Goal: Book appointment/travel/reservation

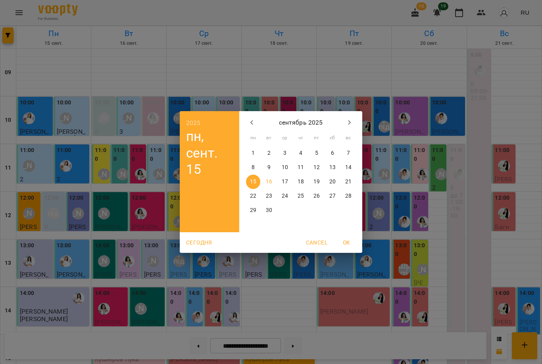
scroll to position [113, 0]
click at [245, 121] on button "button" at bounding box center [252, 122] width 19 height 19
click at [245, 120] on button "button" at bounding box center [252, 122] width 19 height 19
click at [247, 120] on icon "button" at bounding box center [252, 123] width 10 height 10
click at [247, 120] on button "button" at bounding box center [252, 122] width 19 height 19
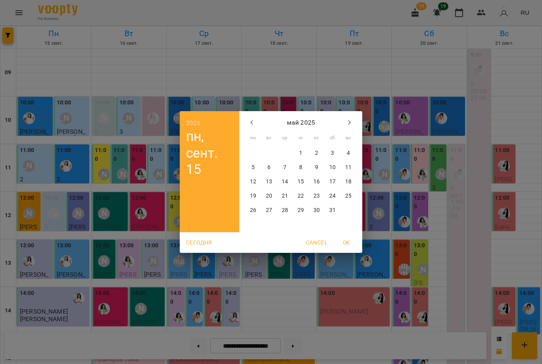
click at [248, 123] on icon "button" at bounding box center [252, 123] width 10 height 10
click at [249, 123] on icon "button" at bounding box center [252, 123] width 10 height 10
click at [249, 120] on icon "button" at bounding box center [252, 123] width 10 height 10
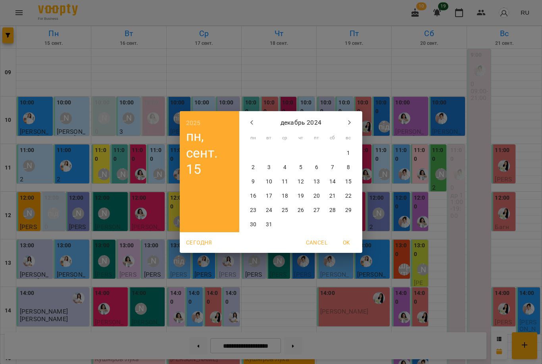
click at [249, 120] on icon "button" at bounding box center [252, 123] width 10 height 10
click at [250, 119] on icon "button" at bounding box center [252, 123] width 10 height 10
click at [250, 118] on icon "button" at bounding box center [252, 123] width 10 height 10
click at [352, 120] on icon "button" at bounding box center [350, 123] width 10 height 10
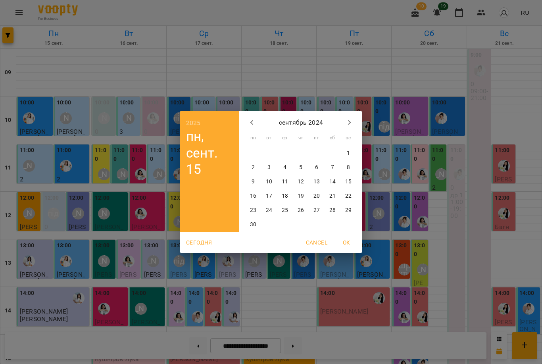
click at [352, 120] on icon "button" at bounding box center [350, 123] width 10 height 10
click at [330, 194] on p "26" at bounding box center [332, 196] width 6 height 8
type input "**********"
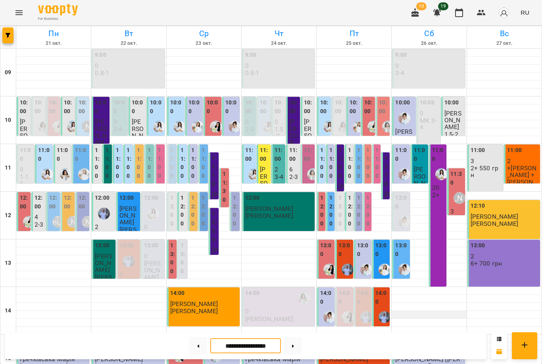
click at [401, 311] on div at bounding box center [429, 315] width 75 height 8
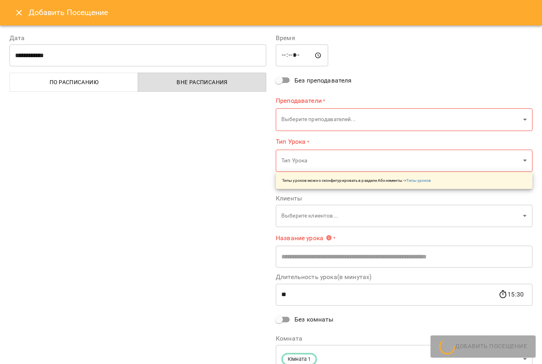
type input "**********"
click at [17, 12] on icon "Close" at bounding box center [19, 13] width 10 height 10
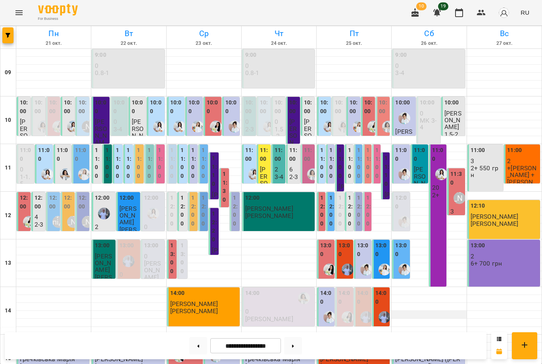
click at [405, 311] on div at bounding box center [429, 315] width 75 height 8
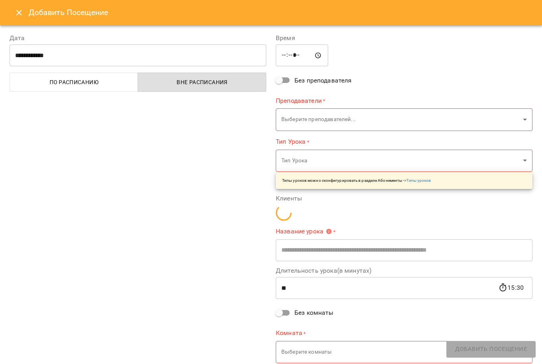
type input "**********"
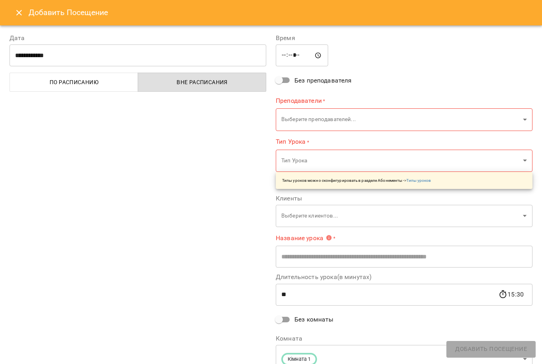
click at [16, 15] on icon "Close" at bounding box center [19, 13] width 10 height 10
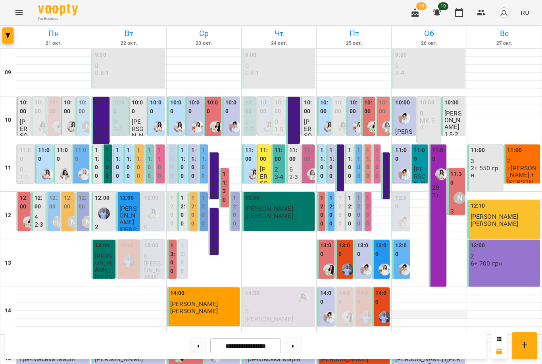
click at [416, 311] on div at bounding box center [429, 315] width 75 height 8
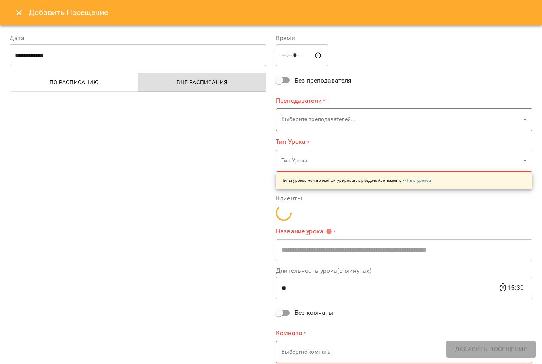
type input "**********"
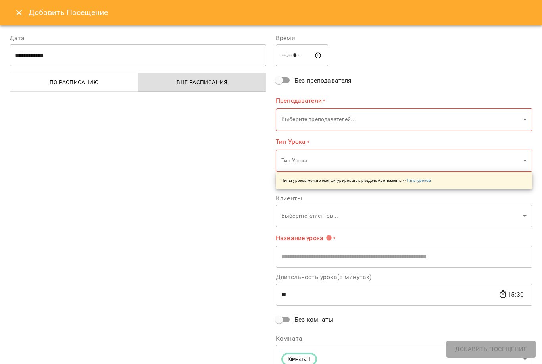
click at [22, 11] on icon "Close" at bounding box center [19, 13] width 10 height 10
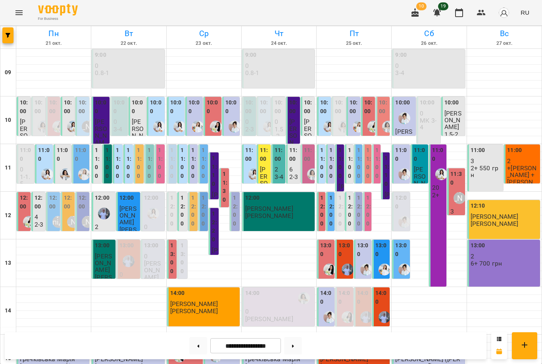
click at [408, 241] on label "13:00" at bounding box center [401, 249] width 13 height 17
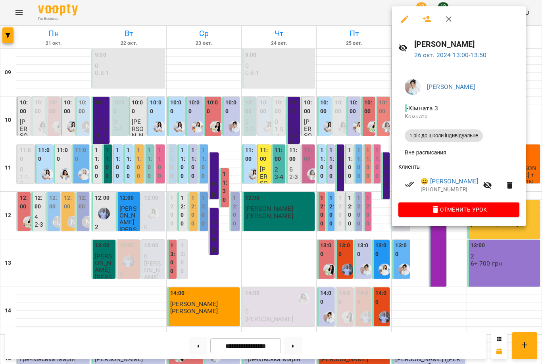
click at [406, 254] on div at bounding box center [271, 182] width 542 height 364
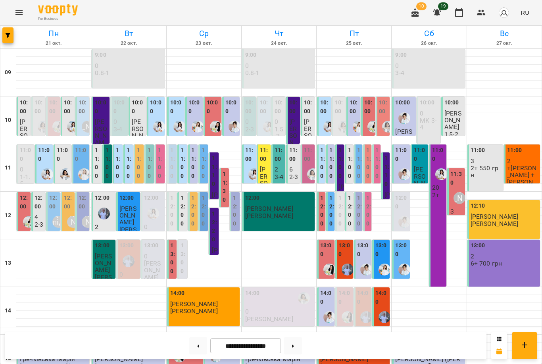
scroll to position [16, 0]
click at [439, 184] on p "20" at bounding box center [438, 187] width 13 height 7
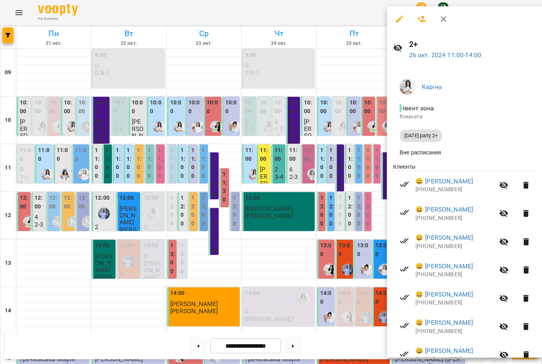
scroll to position [0, 0]
click at [398, 19] on icon "button" at bounding box center [400, 19] width 10 height 10
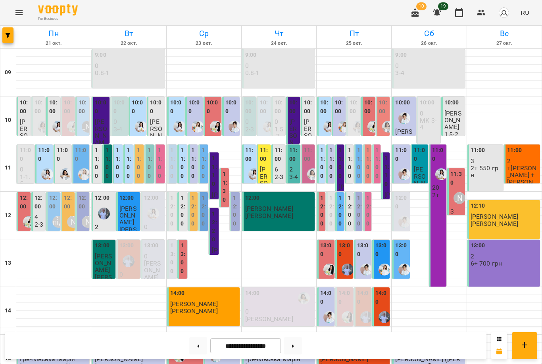
scroll to position [244, 0]
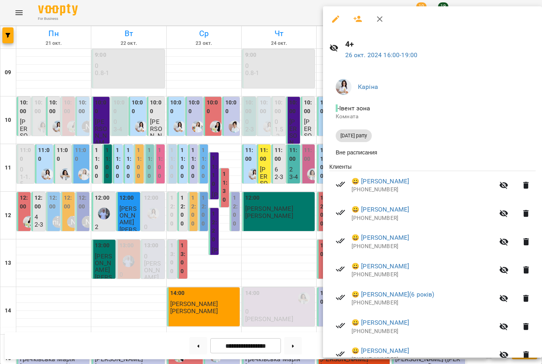
scroll to position [0, 0]
click at [333, 18] on icon "button" at bounding box center [336, 19] width 10 height 10
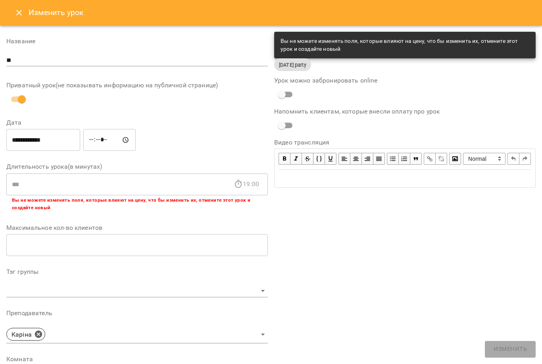
click at [23, 12] on icon "Close" at bounding box center [19, 13] width 10 height 10
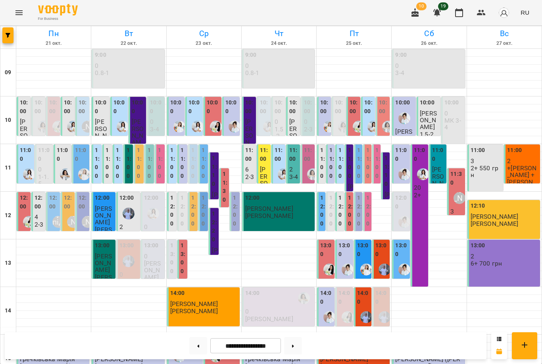
click at [417, 148] on label "11:00" at bounding box center [420, 154] width 13 height 17
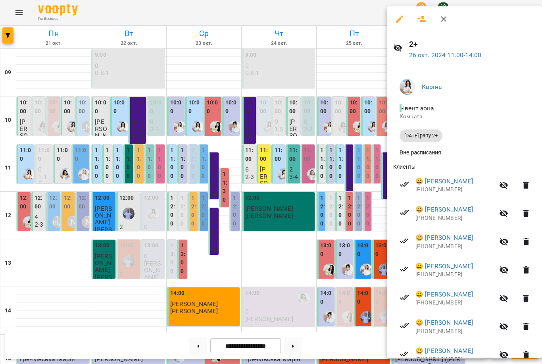
click at [431, 18] on button "button" at bounding box center [421, 19] width 19 height 19
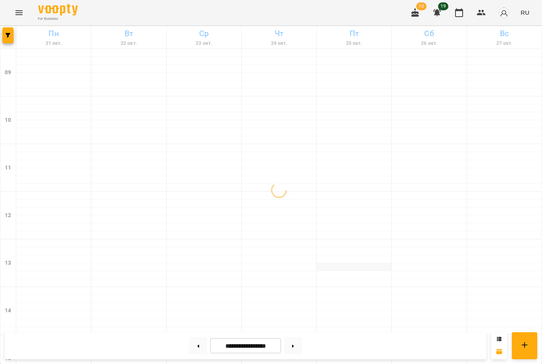
click at [331, 267] on div at bounding box center [354, 267] width 75 height 8
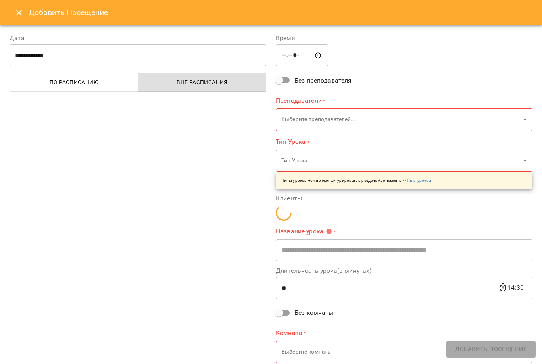
type input "**********"
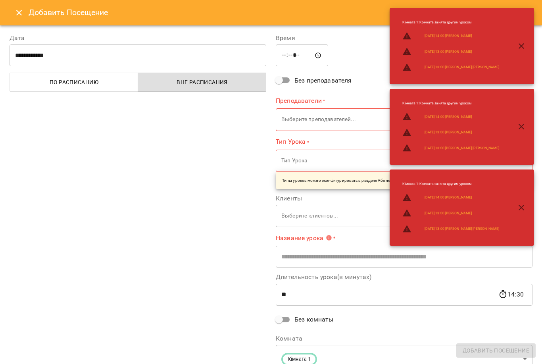
click at [15, 13] on icon "Close" at bounding box center [19, 13] width 10 height 10
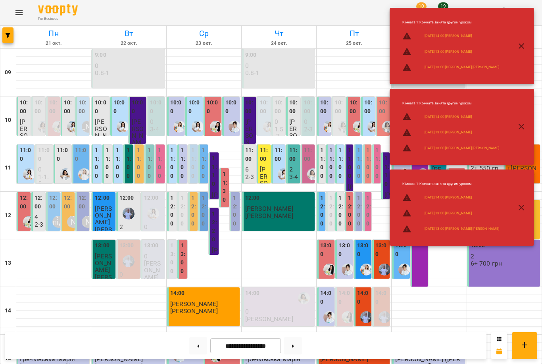
click at [325, 200] on div "12:00 [PERSON_NAME] [PERSON_NAME]" at bounding box center [321, 297] width 8 height 210
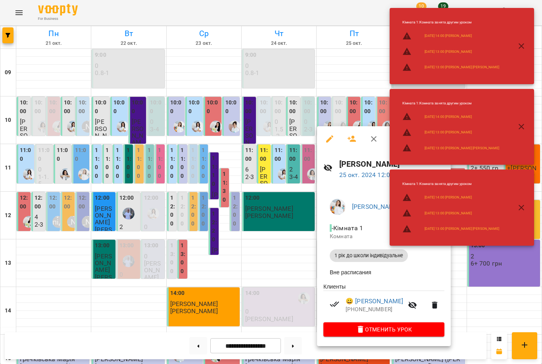
click at [370, 131] on button "button" at bounding box center [373, 138] width 19 height 19
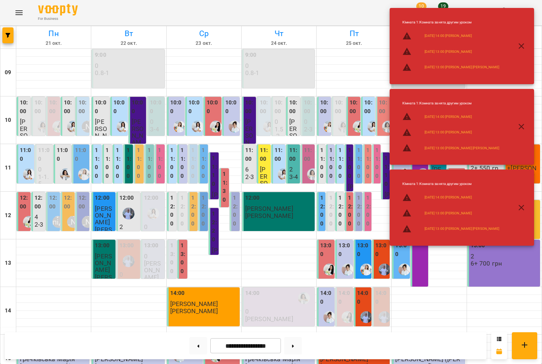
click at [525, 43] on icon "button" at bounding box center [522, 46] width 10 height 10
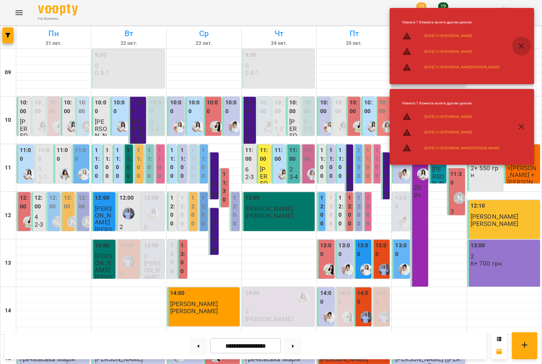
click at [524, 44] on icon "button" at bounding box center [522, 46] width 6 height 6
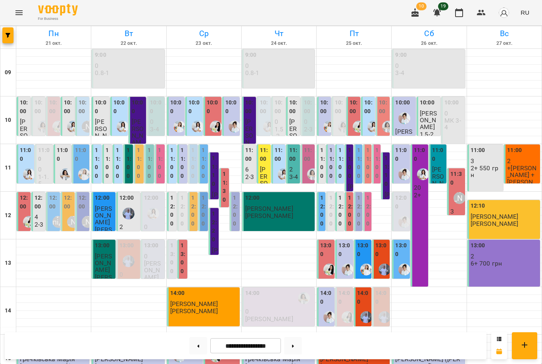
scroll to position [186, 0]
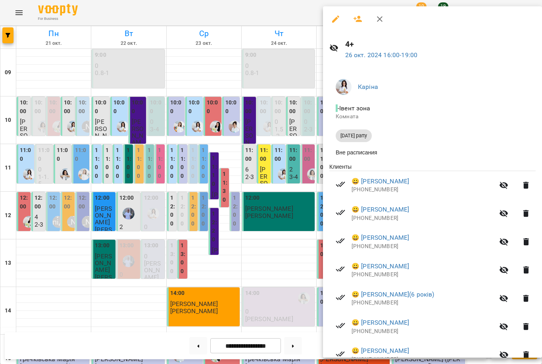
scroll to position [0, 0]
click at [357, 17] on icon "button" at bounding box center [358, 19] width 10 height 10
